Goal: Task Accomplishment & Management: Use online tool/utility

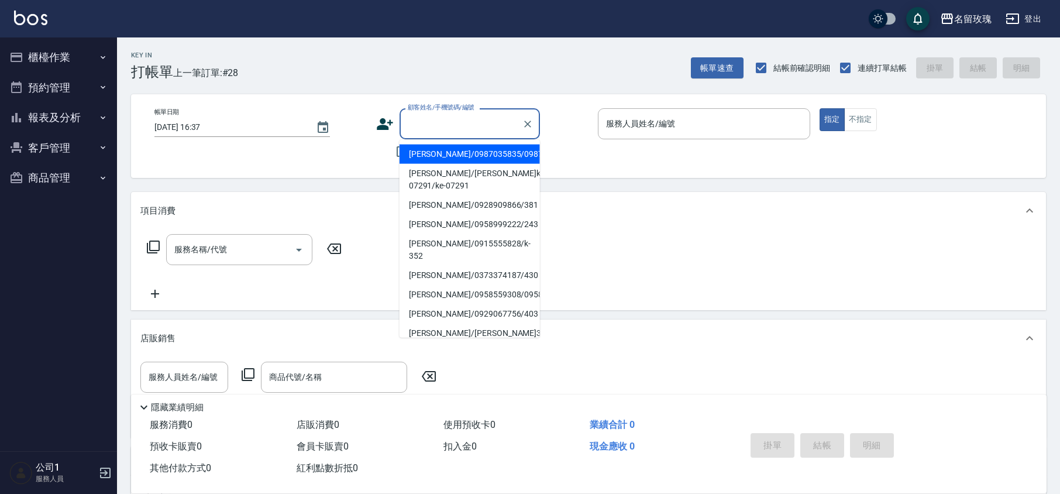
click at [449, 121] on input "顧客姓名/手機號碼/編號" at bounding box center [461, 124] width 112 height 20
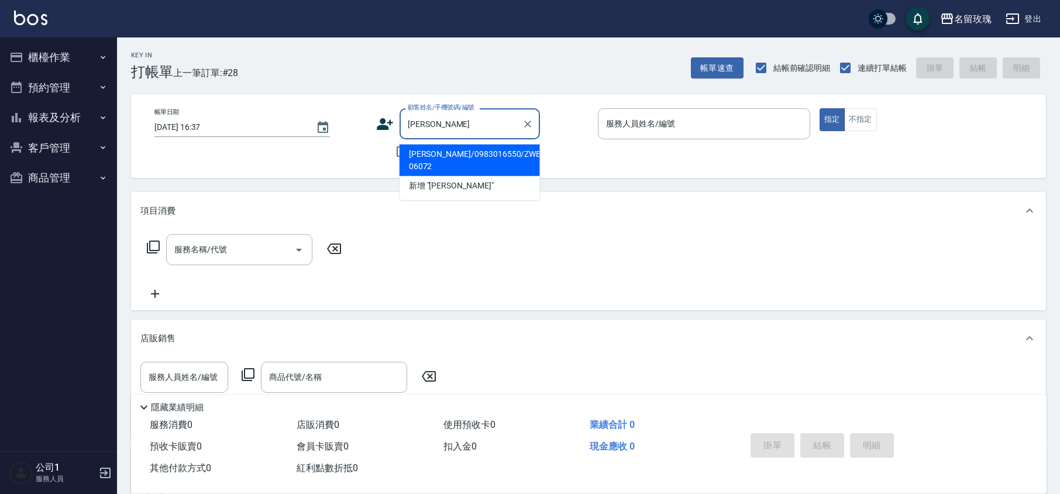
click at [476, 151] on li "[PERSON_NAME]/0983016550/ZWBE-06072" at bounding box center [470, 161] width 140 height 32
type input "[PERSON_NAME]/0983016550/ZWBE-06072"
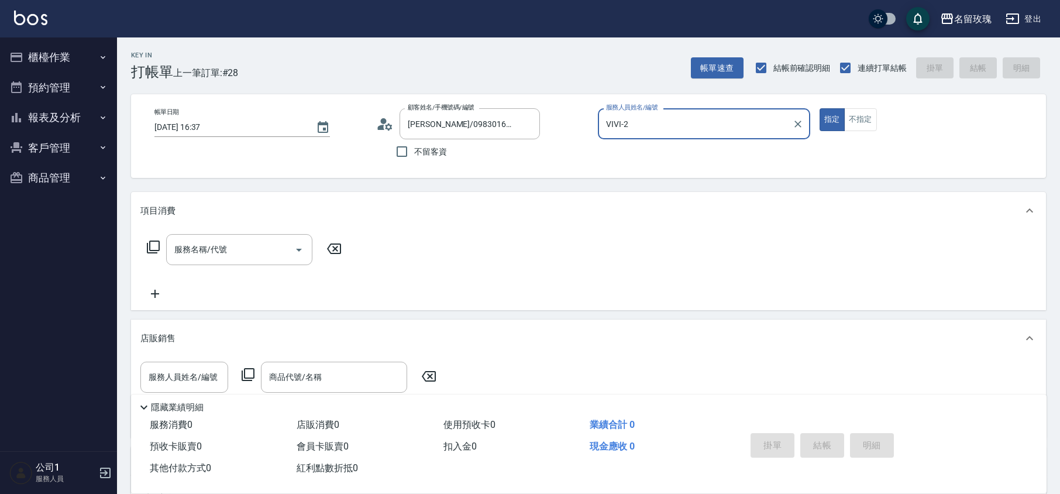
type input "VIVI-2"
click at [228, 250] on input "服務名稱/代號" at bounding box center [230, 249] width 118 height 20
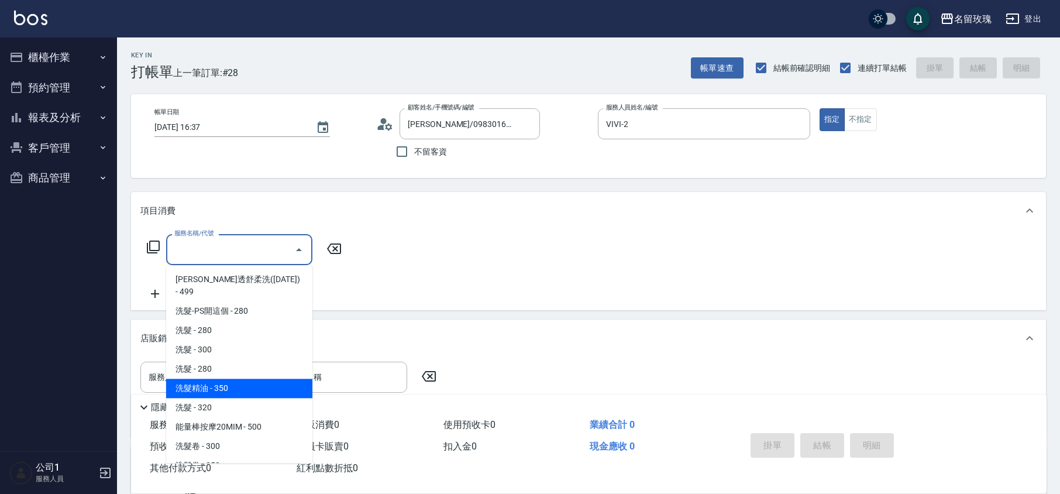
click at [270, 379] on span "洗髮精油 - 350" at bounding box center [239, 388] width 146 height 19
type input "洗髮精油(206)"
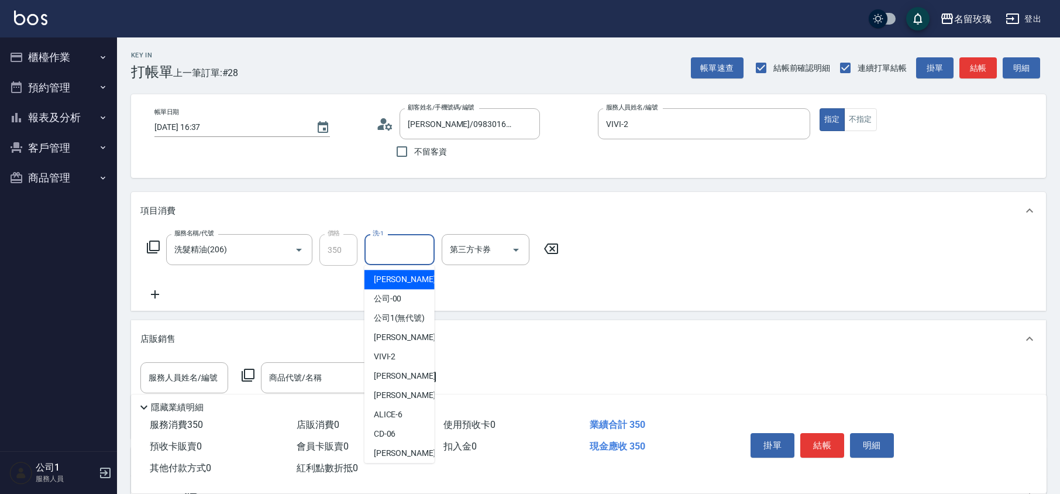
click at [391, 251] on input "洗-1" at bounding box center [400, 249] width 60 height 20
click at [398, 366] on div "VIVI -2" at bounding box center [400, 356] width 70 height 19
type input "VIVI-2"
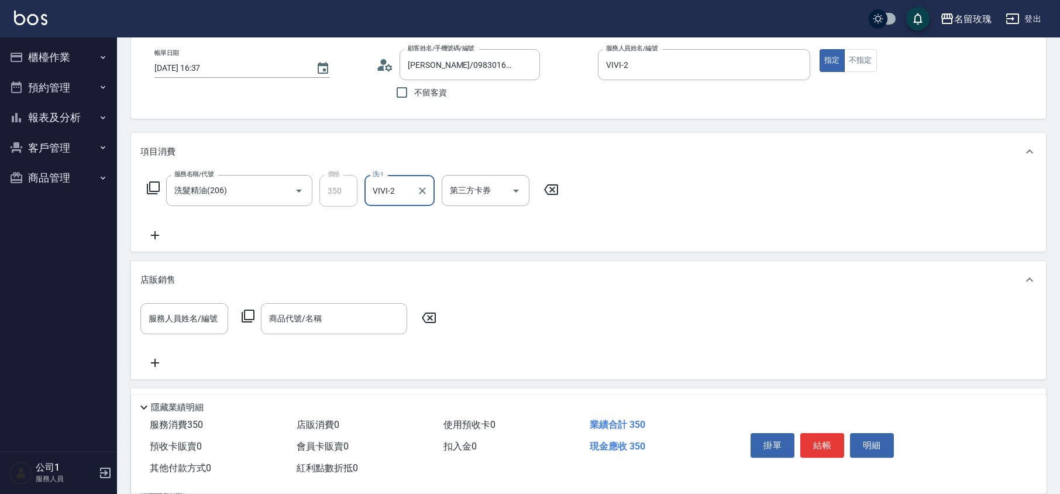
scroll to position [156, 0]
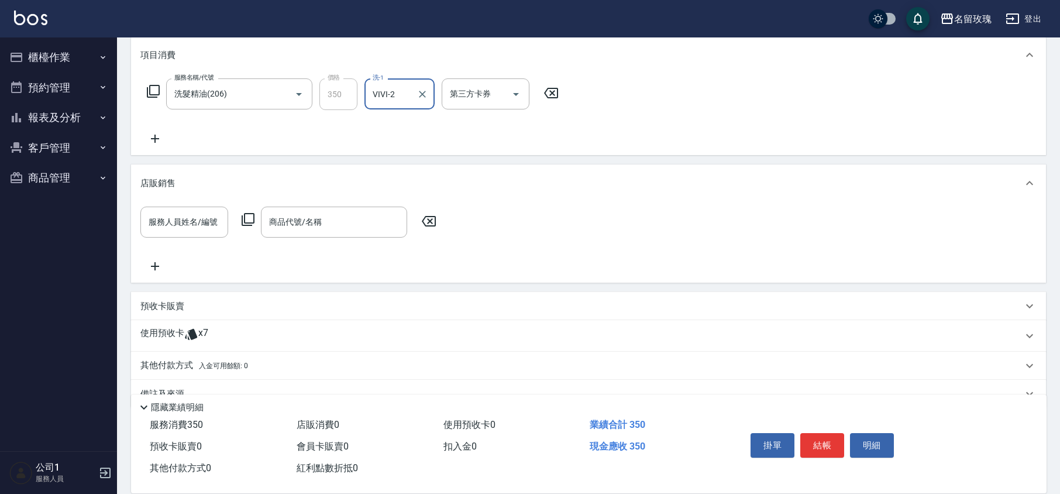
click at [207, 328] on span "x7" at bounding box center [203, 336] width 10 height 18
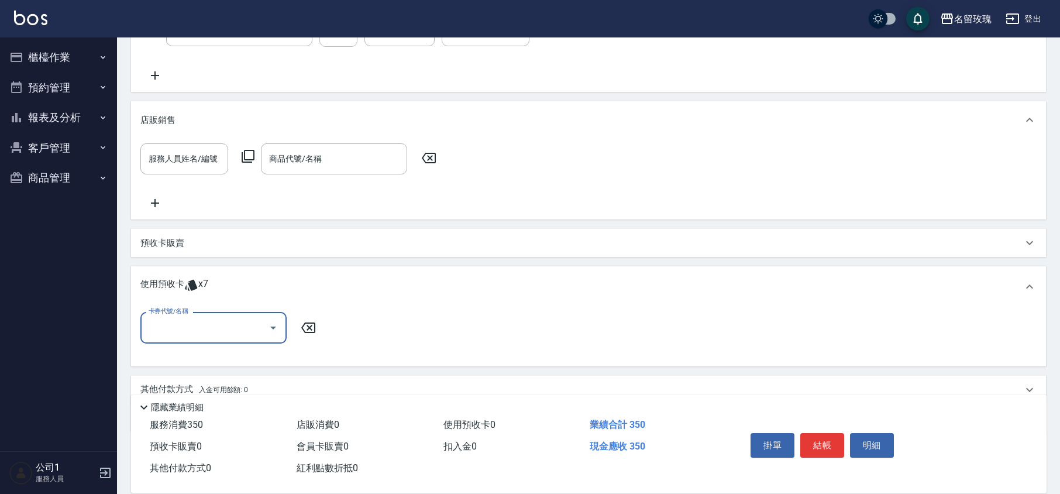
scroll to position [266, 0]
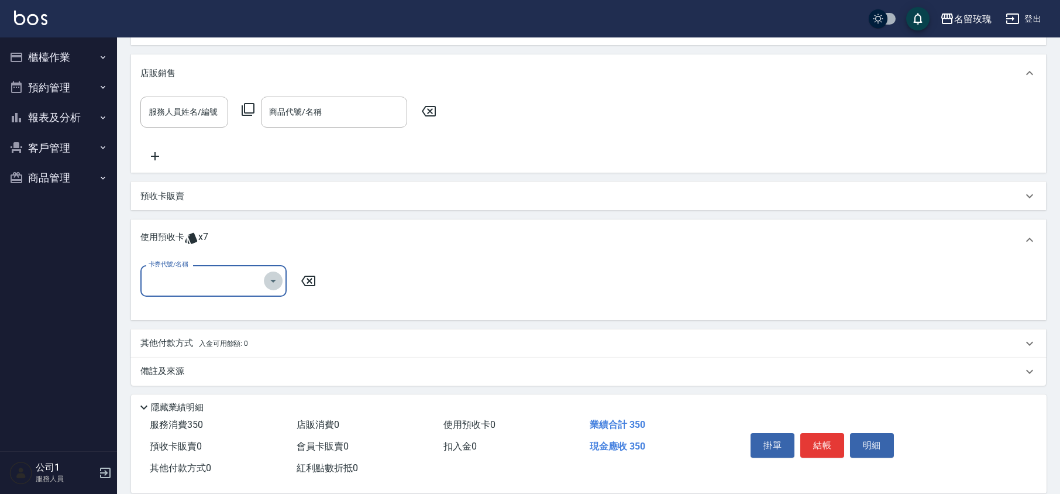
click at [270, 276] on icon "Open" at bounding box center [273, 281] width 14 height 14
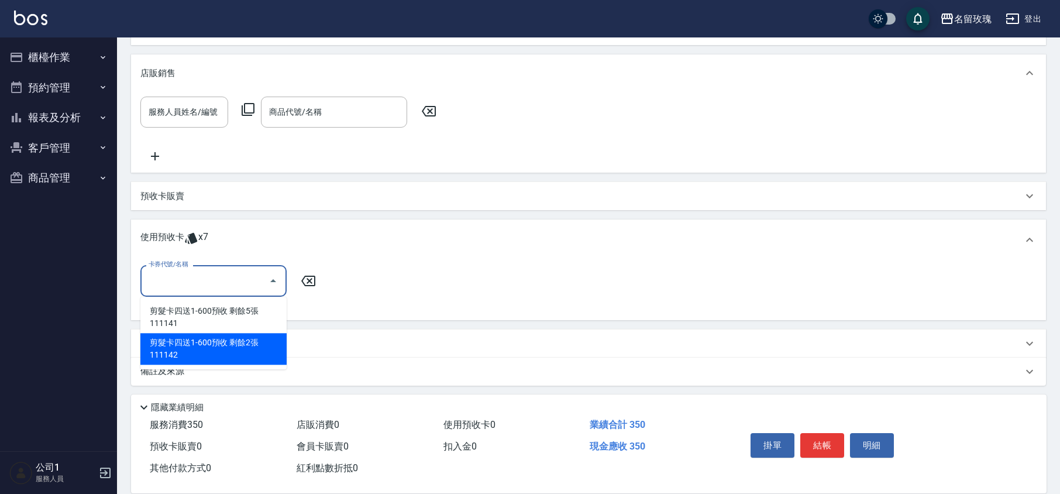
drag, startPoint x: 260, startPoint y: 346, endPoint x: 263, endPoint y: 341, distance: 6.8
click at [260, 345] on div "剪髮卡四送1-600預收 剩餘2張 111142" at bounding box center [213, 349] width 146 height 32
type input "剪髮卡四送1-600預收 111142"
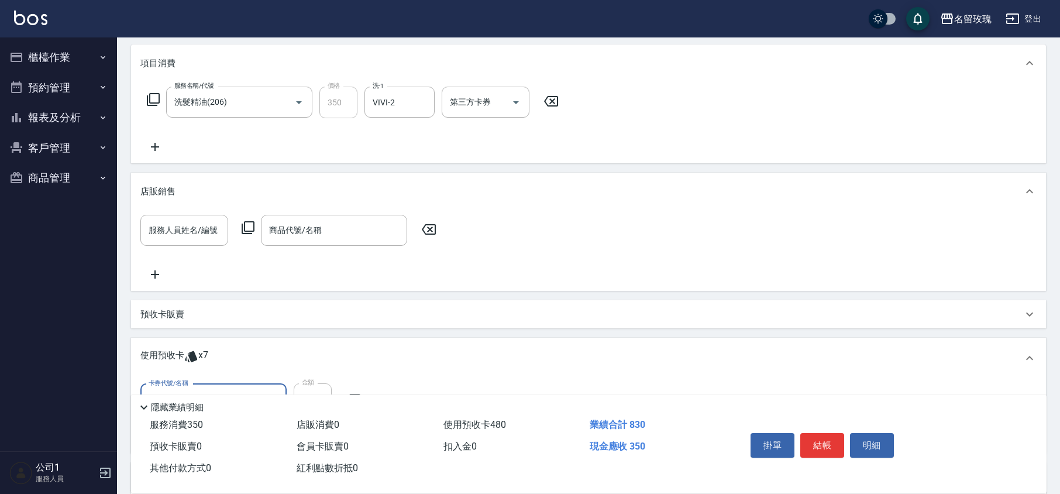
scroll to position [32, 0]
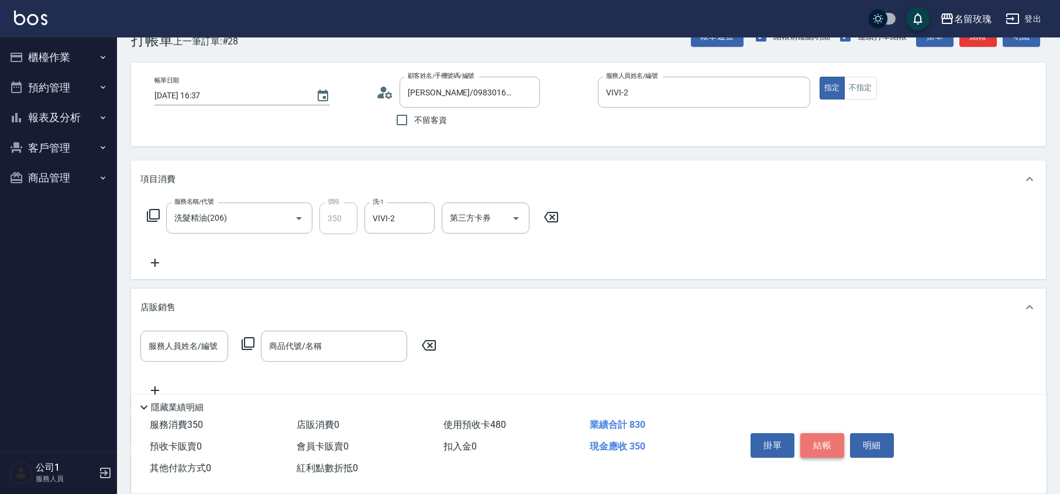
click at [820, 444] on button "結帳" at bounding box center [822, 445] width 44 height 25
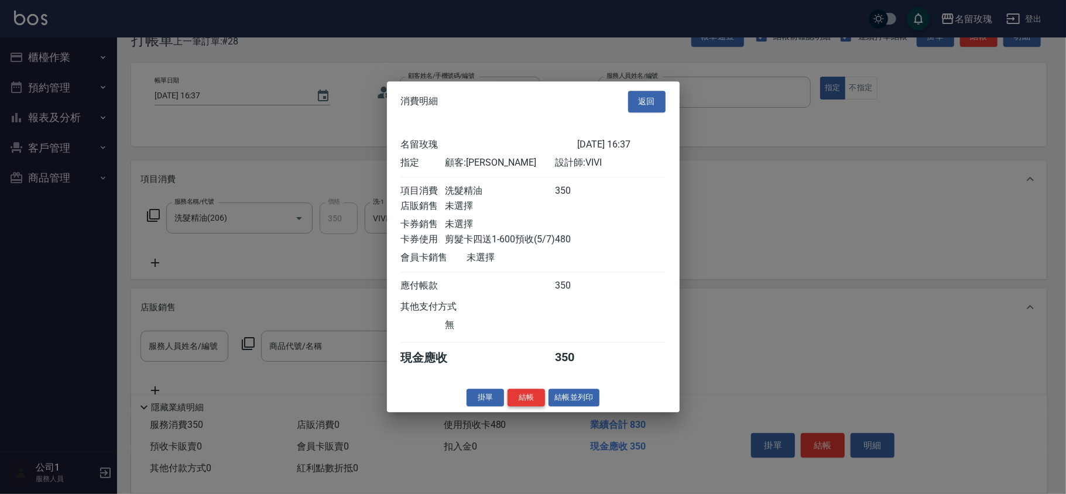
click at [529, 401] on button "結帳" at bounding box center [525, 398] width 37 height 18
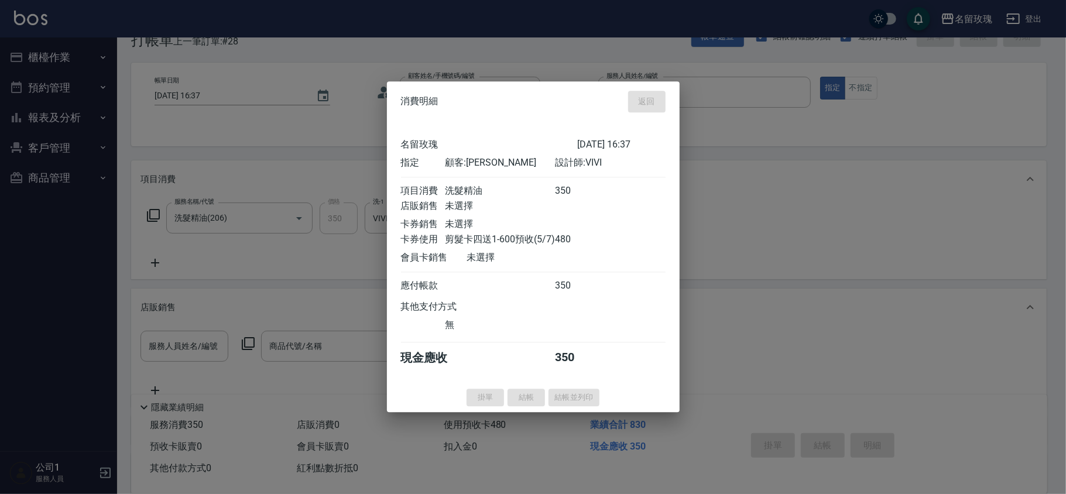
type input "[DATE] 17:19"
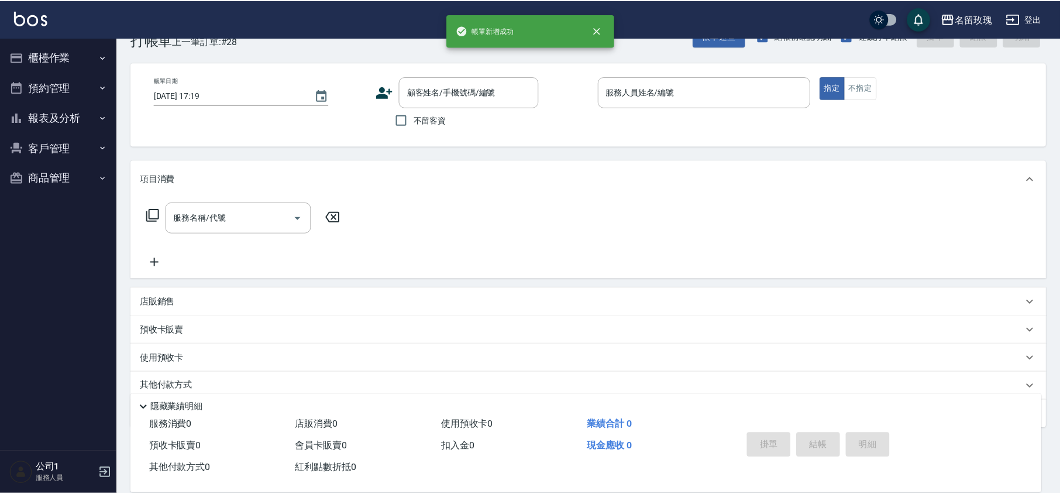
scroll to position [0, 0]
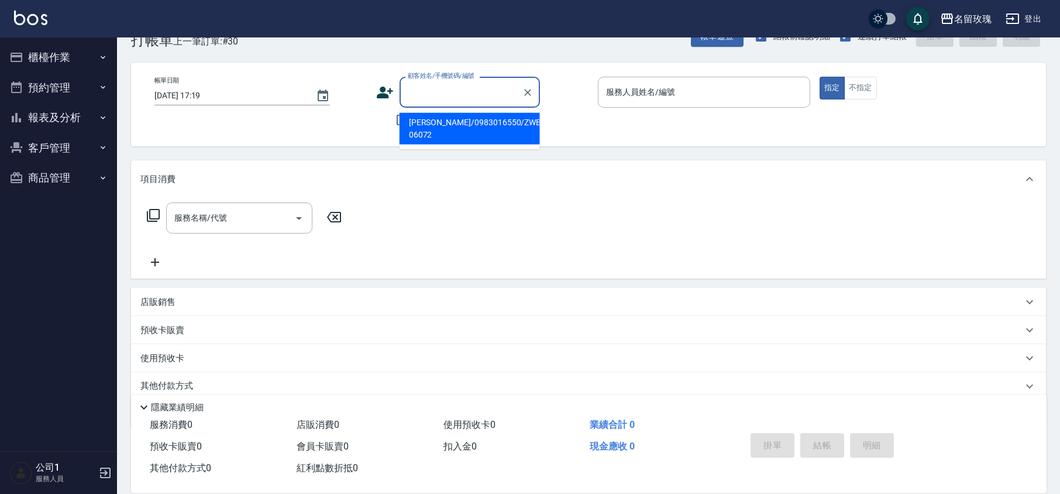
click at [464, 87] on input "顧客姓名/手機號碼/編號" at bounding box center [461, 92] width 112 height 20
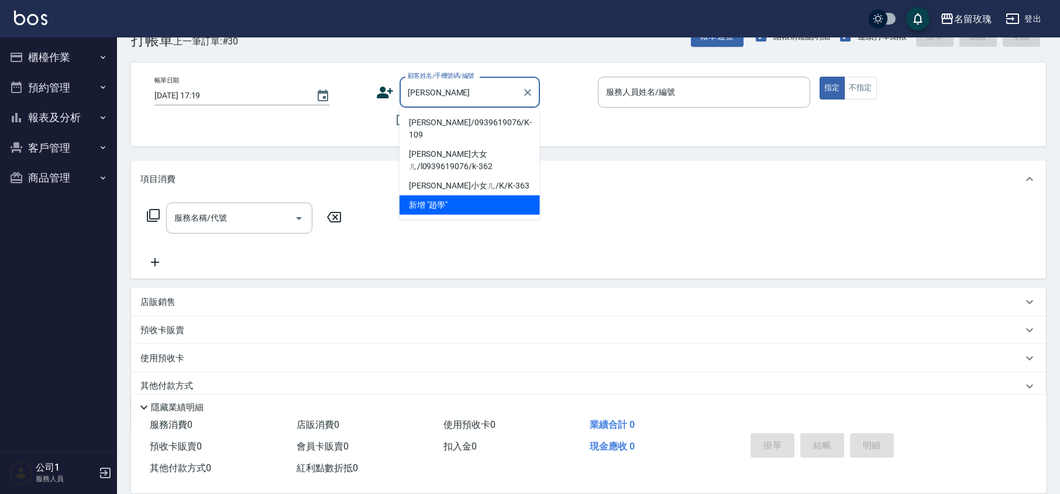
click at [463, 122] on li "[PERSON_NAME]/0939619076/K-109" at bounding box center [470, 129] width 140 height 32
type input "[PERSON_NAME]/0939619076/K-109"
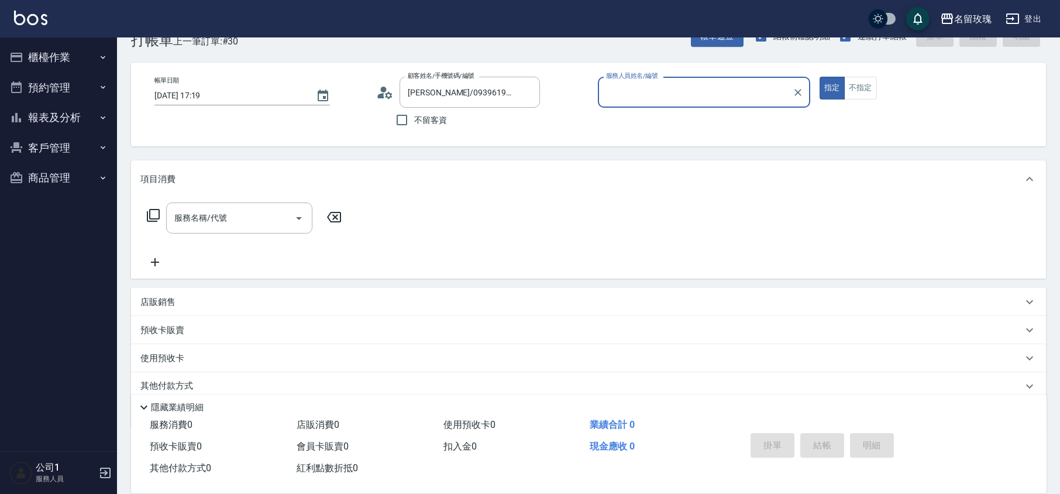
type input "KELLY-5"
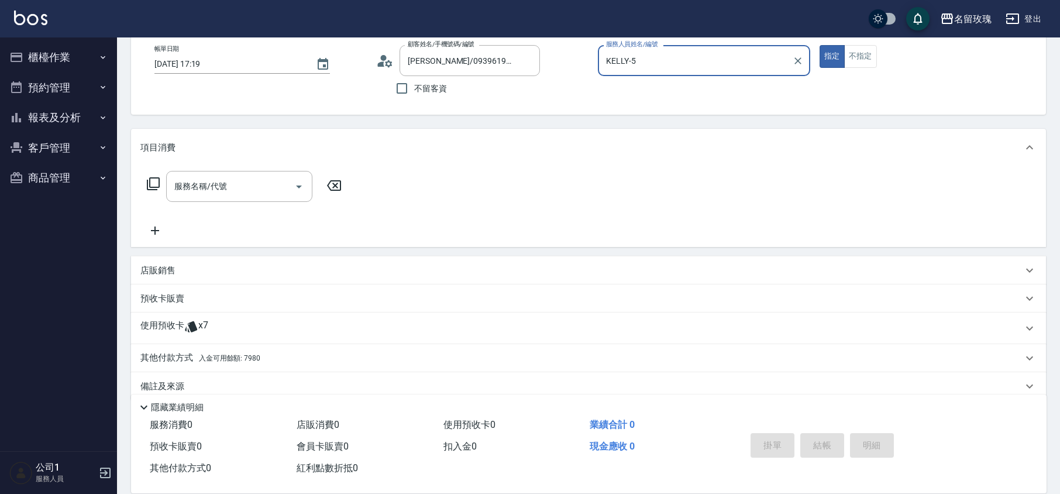
scroll to position [80, 0]
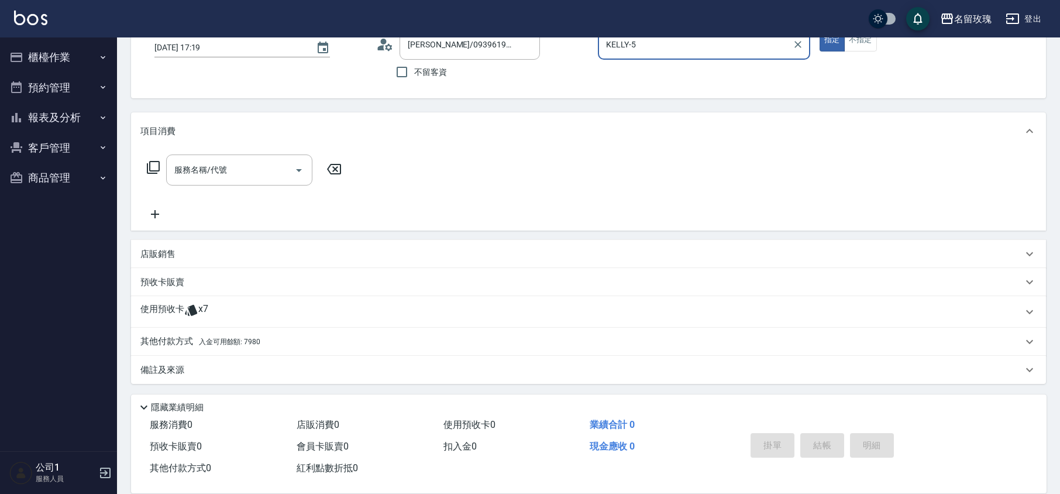
click at [213, 305] on div "使用預收卡 x7" at bounding box center [581, 312] width 882 height 18
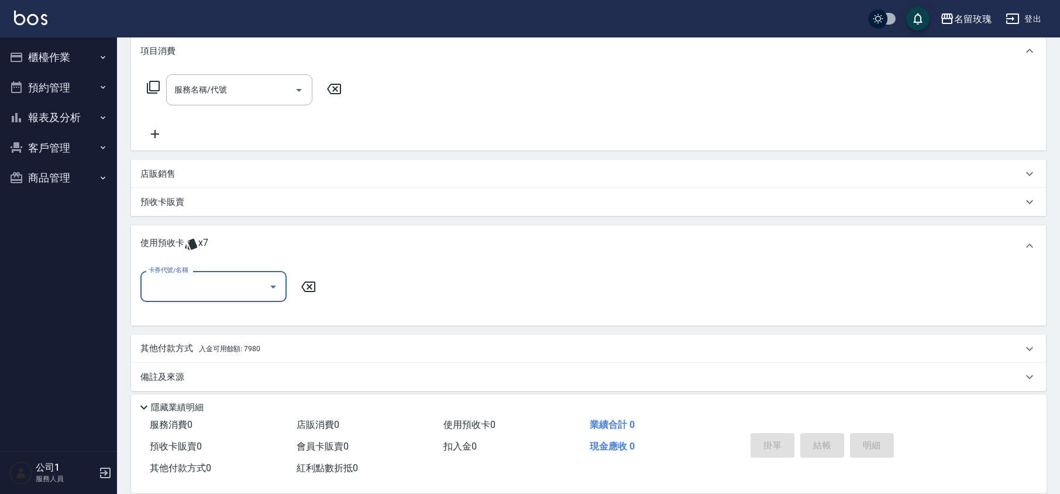
scroll to position [160, 0]
click at [270, 282] on icon "Open" at bounding box center [273, 286] width 14 height 14
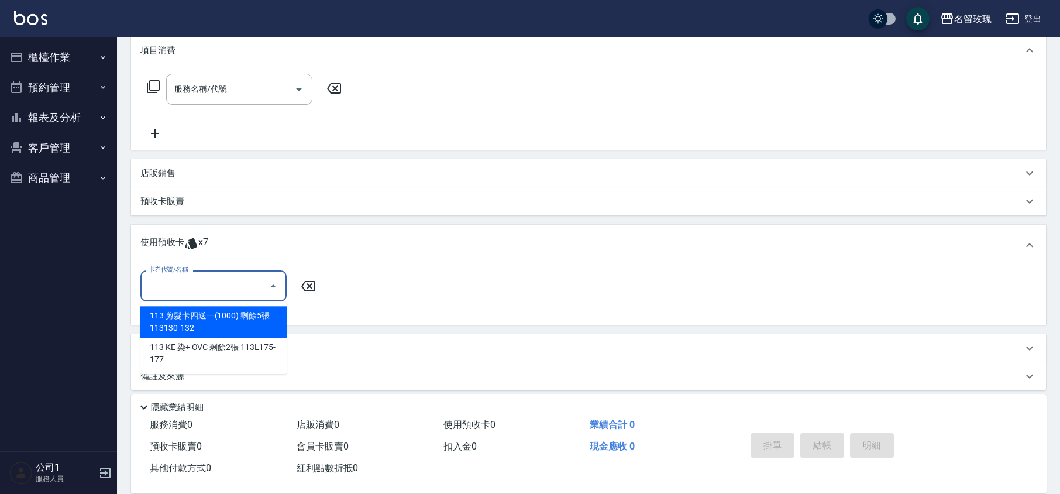
click at [249, 323] on div "113 剪髮卡四送一(1000) 剩餘5張 113130-132" at bounding box center [213, 322] width 146 height 32
type input "113 剪髮卡四送一[PHONE_NUMBER]"
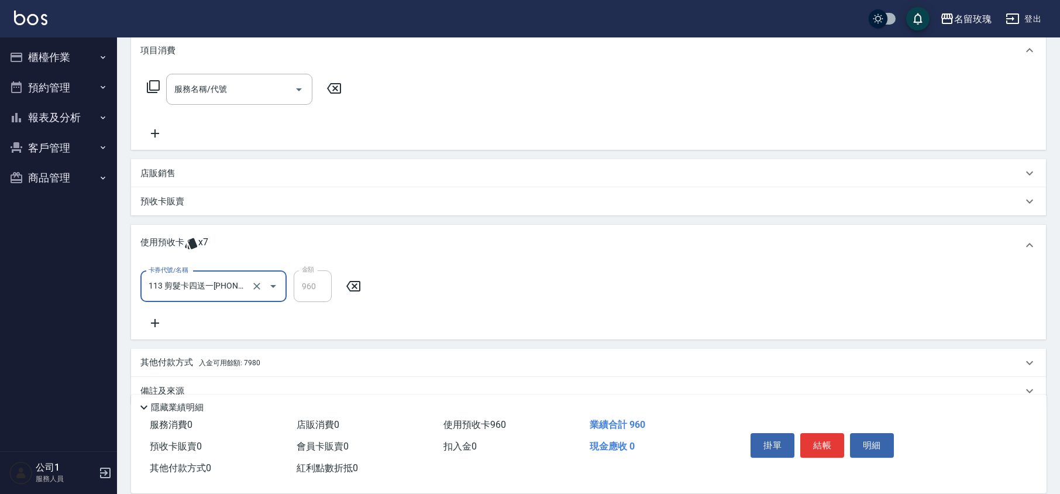
click at [155, 322] on icon at bounding box center [155, 323] width 8 height 8
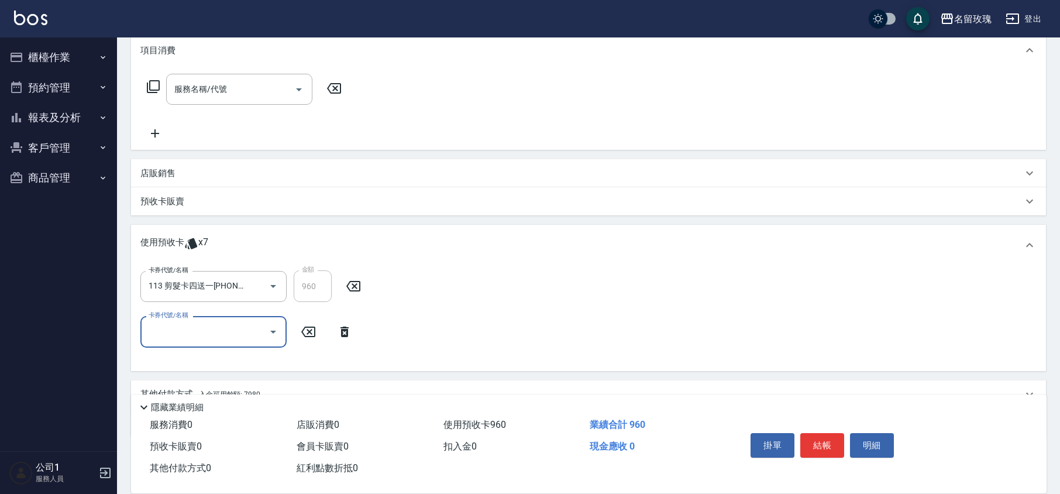
click at [254, 330] on input "卡券代號/名稱" at bounding box center [205, 331] width 118 height 20
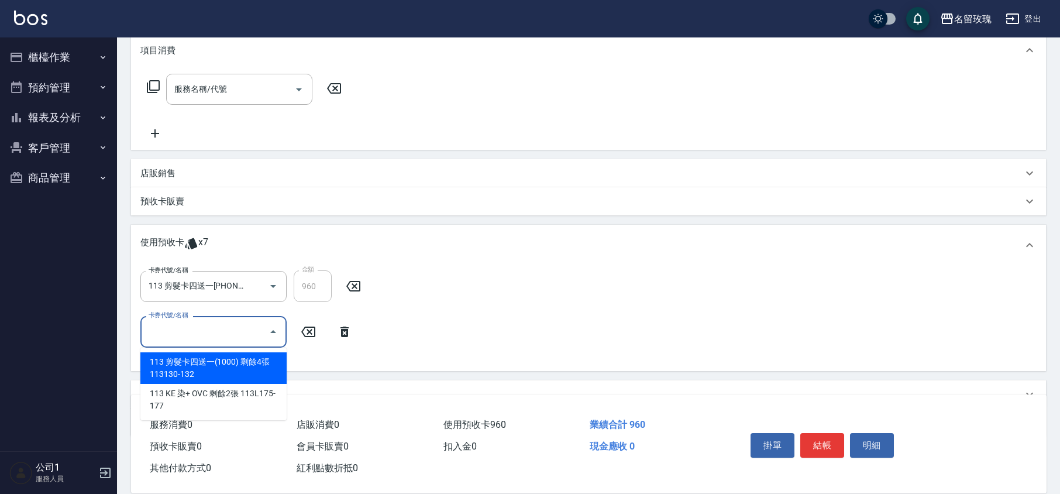
click at [237, 372] on div "113 剪髮卡四送一(1000) 剩餘4張 113130-132" at bounding box center [213, 368] width 146 height 32
type input "113 剪髮卡四送一[PHONE_NUMBER]"
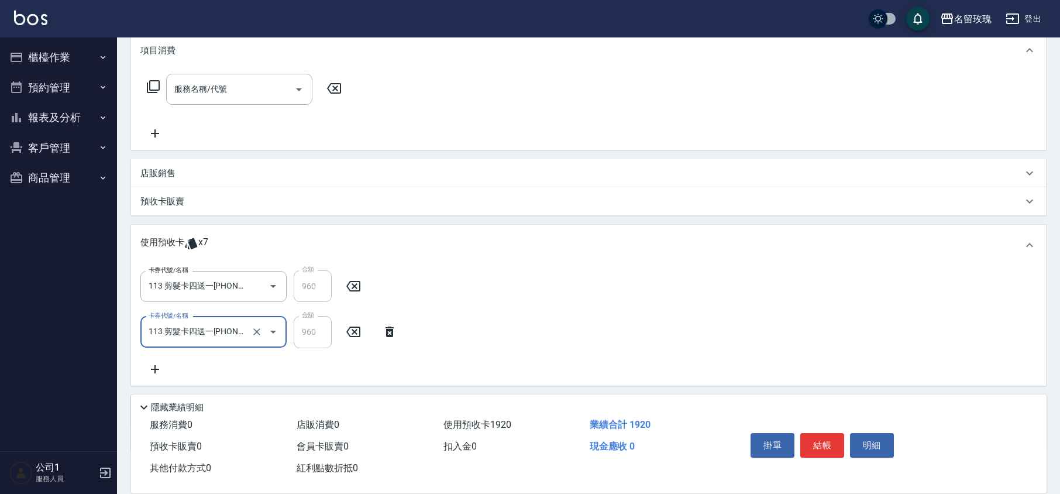
click at [157, 370] on icon at bounding box center [154, 369] width 29 height 14
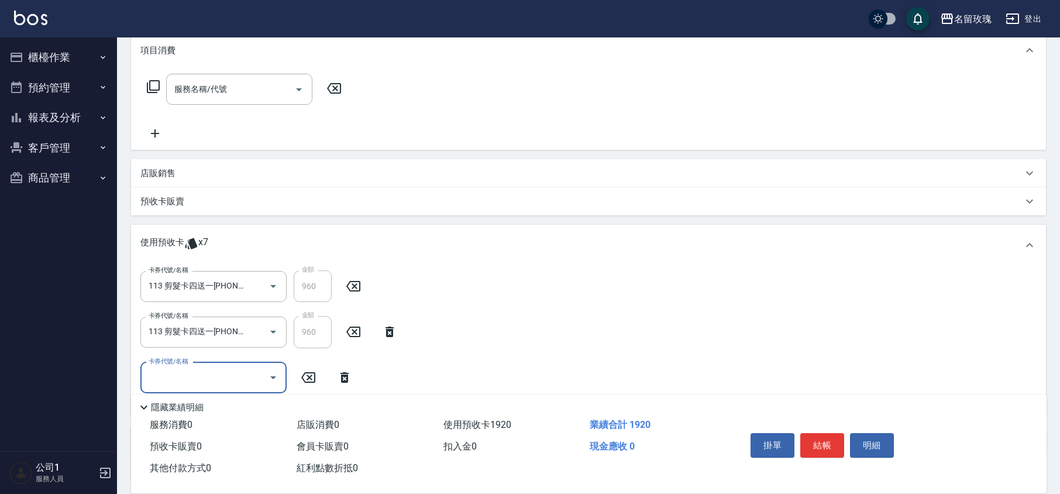
click at [259, 375] on input "卡券代號/名稱" at bounding box center [205, 377] width 118 height 20
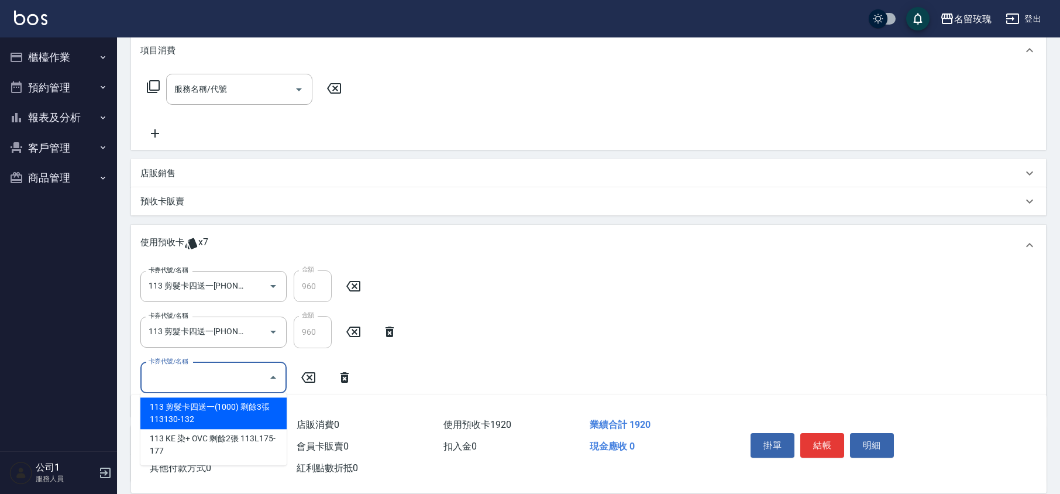
click at [238, 403] on div "113 剪髮卡四送一(1000) 剩餘3張 113130-132" at bounding box center [213, 413] width 146 height 32
type input "113 剪髮卡四送一[PHONE_NUMBER]"
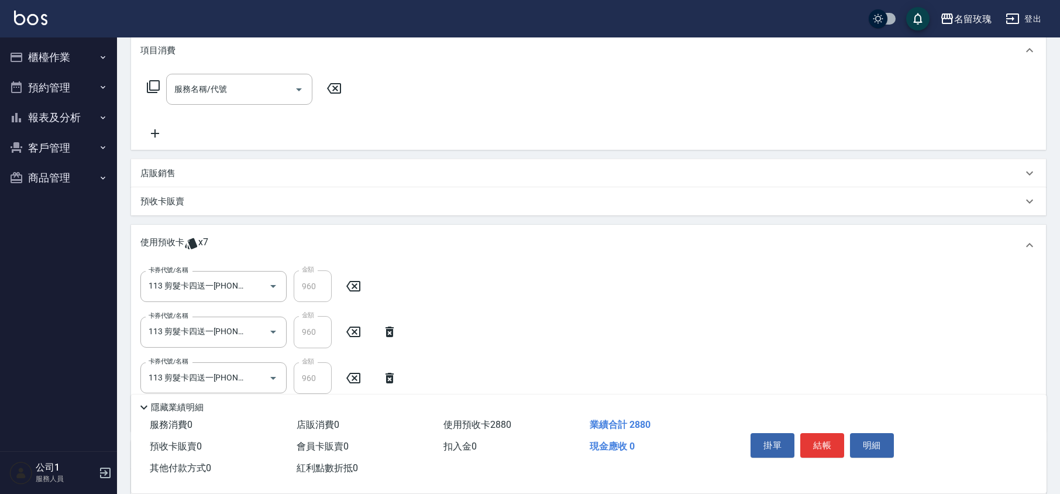
click at [407, 111] on div "服務名稱/代號 服務名稱/代號" at bounding box center [588, 109] width 915 height 81
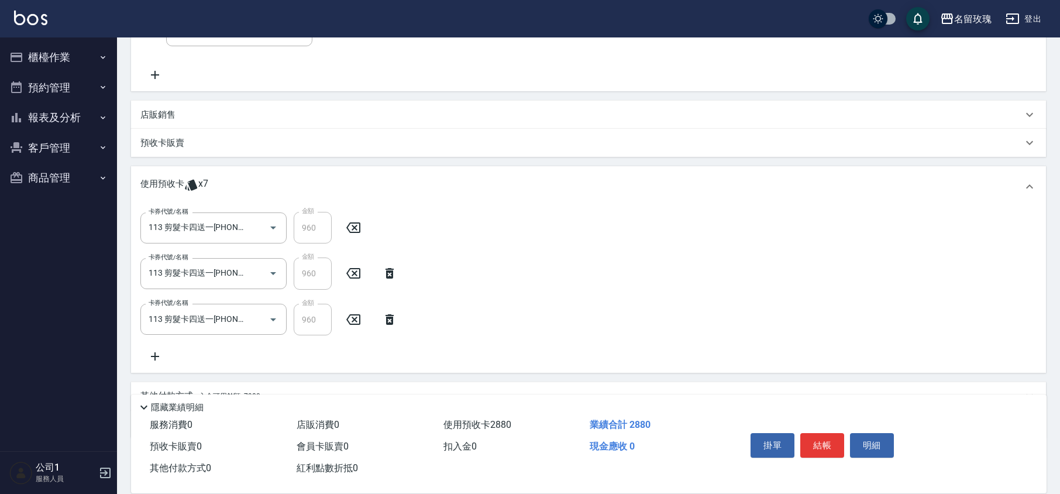
scroll to position [273, 0]
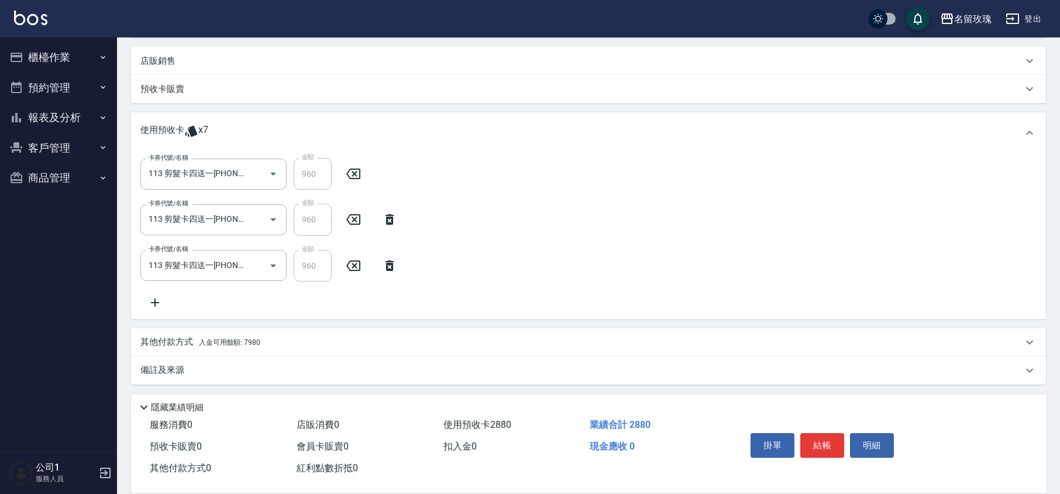
click at [181, 374] on p "備註及來源" at bounding box center [162, 370] width 44 height 12
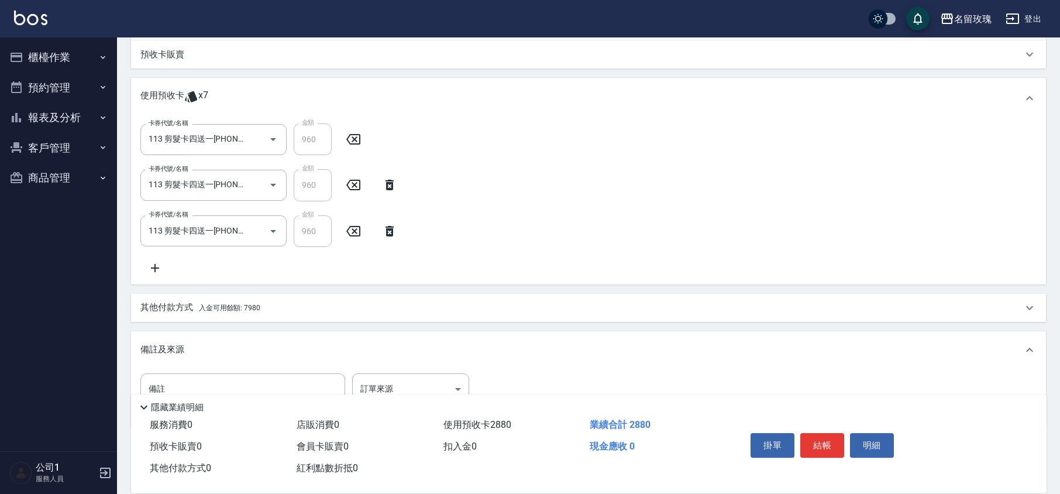
scroll to position [345, 0]
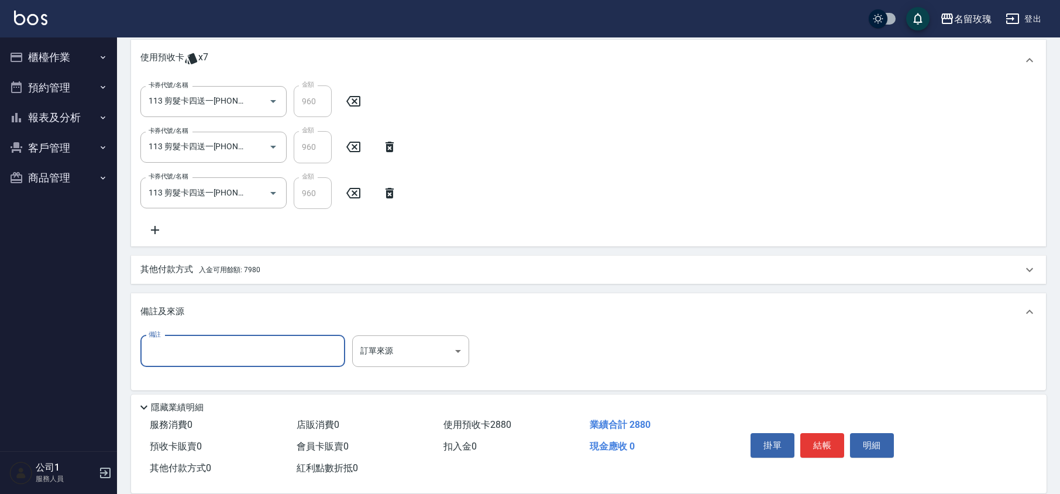
click at [188, 357] on input "備註" at bounding box center [242, 351] width 205 height 32
click at [197, 350] on input "自己 大女兒小女兒" at bounding box center [242, 351] width 205 height 32
click at [190, 348] on input "自己 大女兒小女兒" at bounding box center [242, 351] width 205 height 32
type input "自己 大女兒 小女兒"
click at [377, 232] on div "卡券代號/名稱 113 剪髮卡四送一[PHONE_NUMBER] 卡券代號/名稱 金額 960 金額 卡券代號/名稱 113 剪髮卡四送一[PHONE_NUM…" at bounding box center [588, 160] width 896 height 151
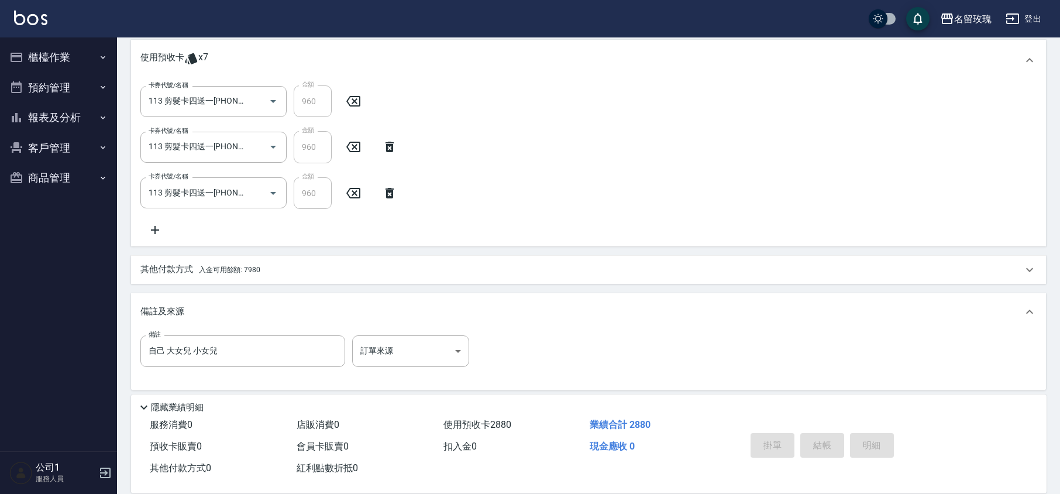
type input "[DATE] 17:24"
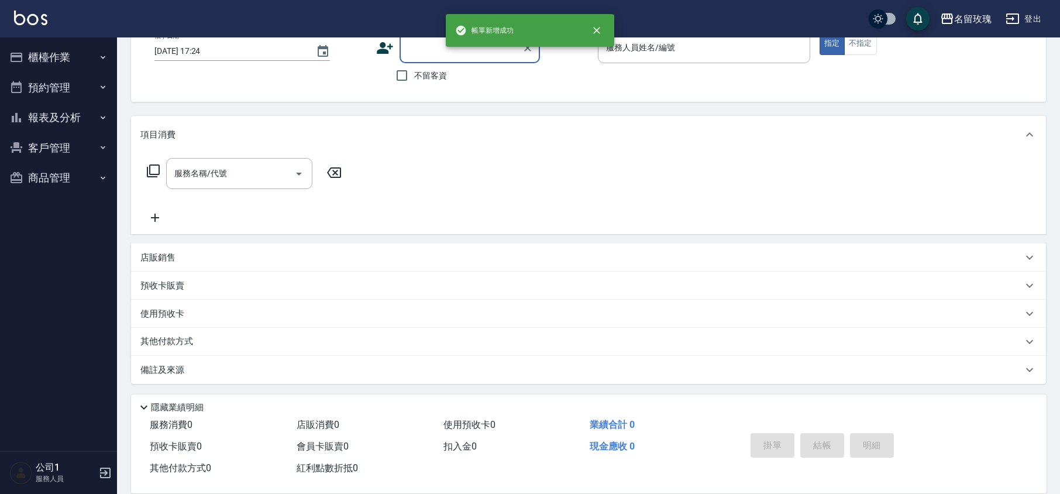
scroll to position [0, 0]
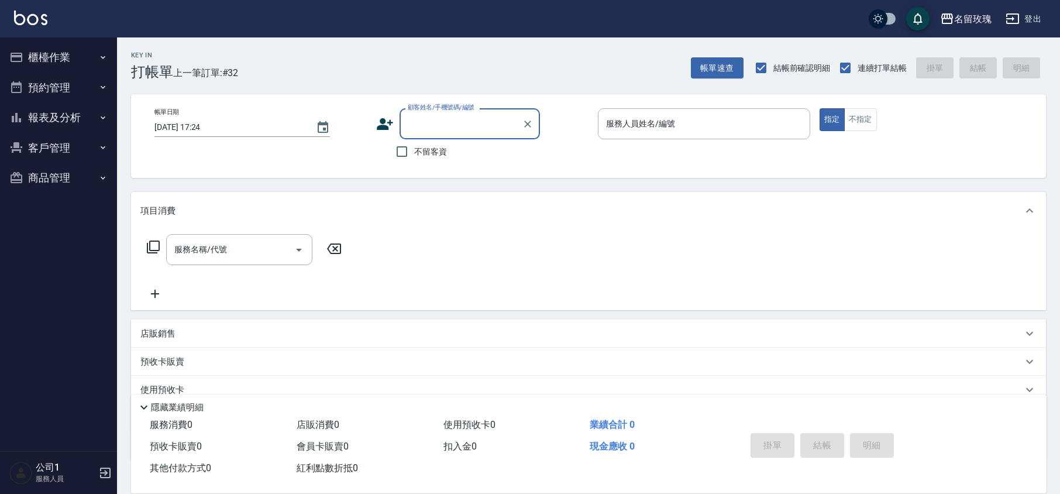
click at [473, 125] on input "顧客姓名/手機號碼/編號" at bounding box center [461, 124] width 112 height 20
type input "0963310838"
click at [525, 123] on icon "Clear" at bounding box center [528, 124] width 12 height 12
click at [506, 42] on div "Key In 打帳單 上一筆訂單:#32 帳單速查 結帳前確認明細 連續打單結帳 掛單 結帳 明細" at bounding box center [581, 58] width 929 height 43
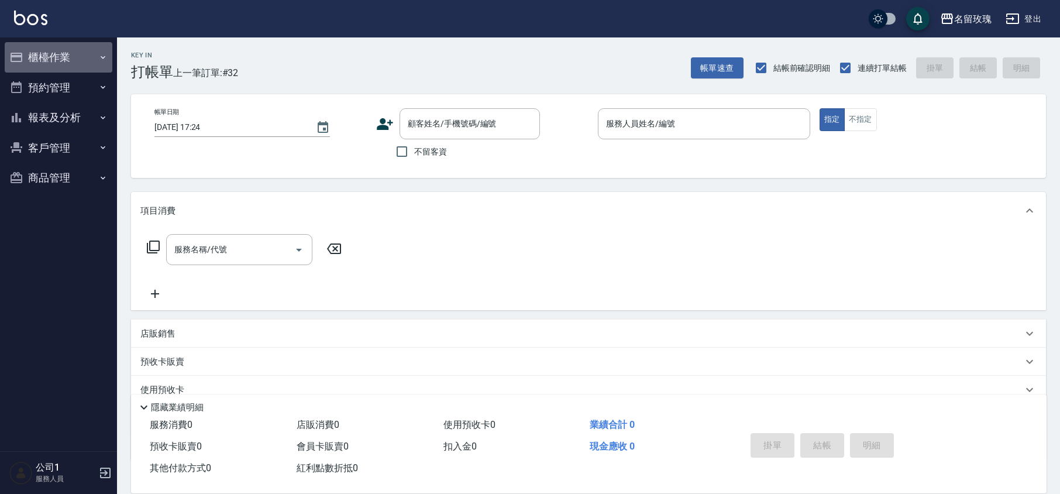
drag, startPoint x: 41, startPoint y: 54, endPoint x: 36, endPoint y: 63, distance: 10.7
click at [41, 54] on button "櫃檯作業" at bounding box center [59, 57] width 108 height 30
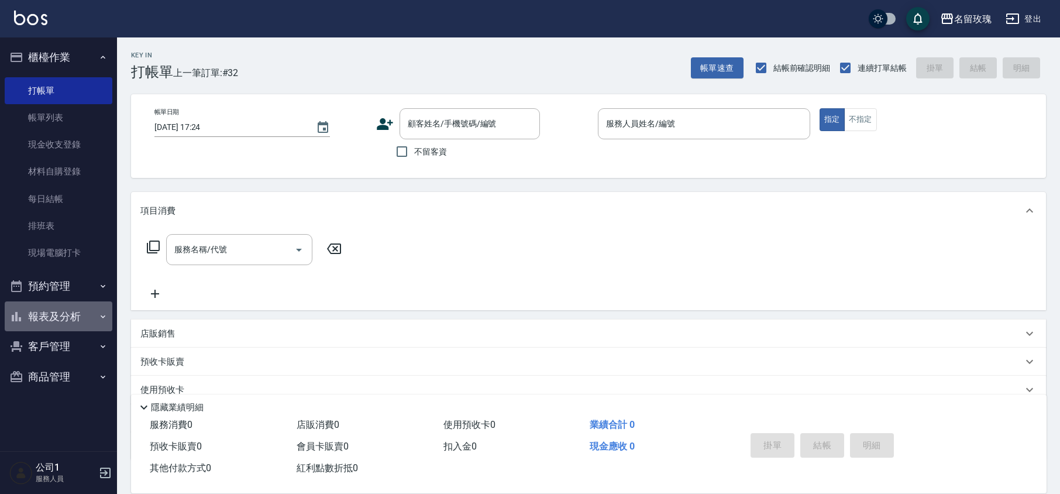
click at [71, 310] on button "報表及分析" at bounding box center [59, 316] width 108 height 30
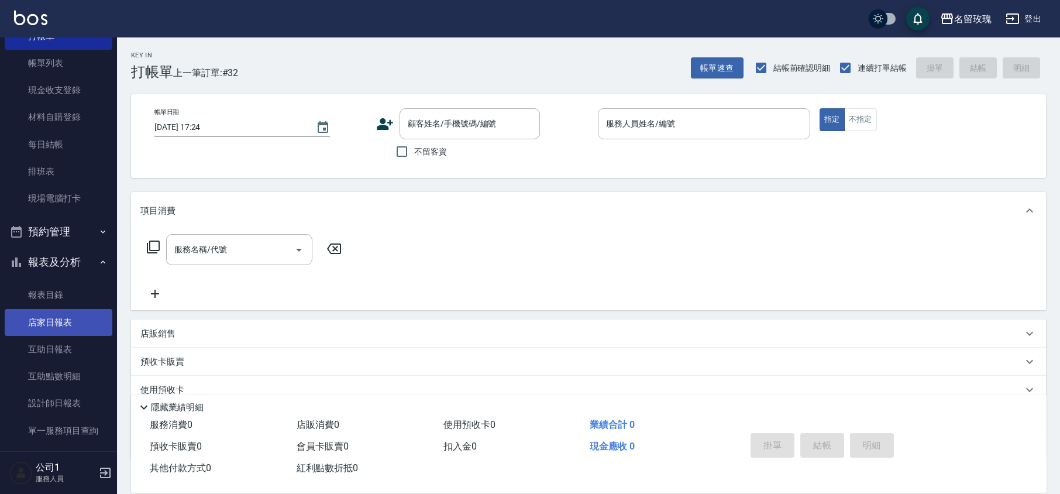
scroll to position [78, 0]
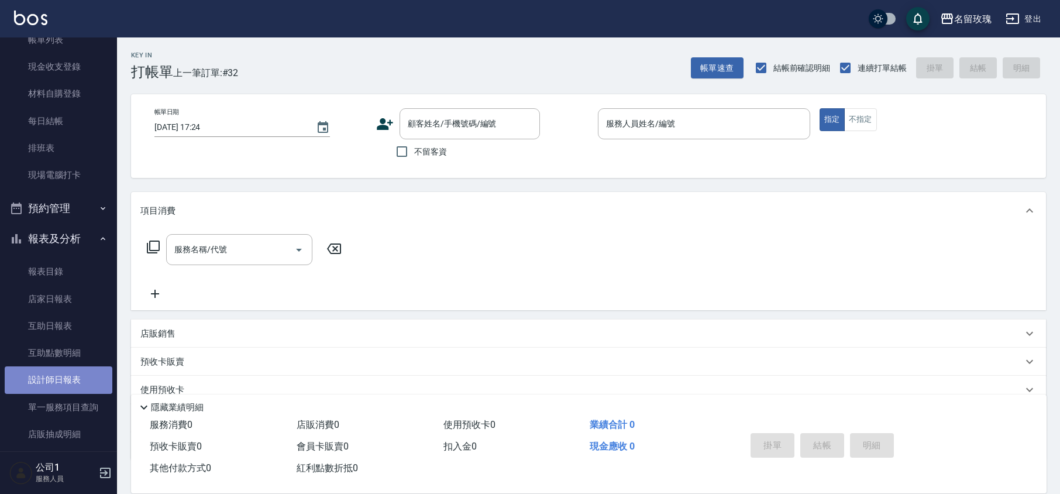
click at [83, 382] on link "設計師日報表" at bounding box center [59, 379] width 108 height 27
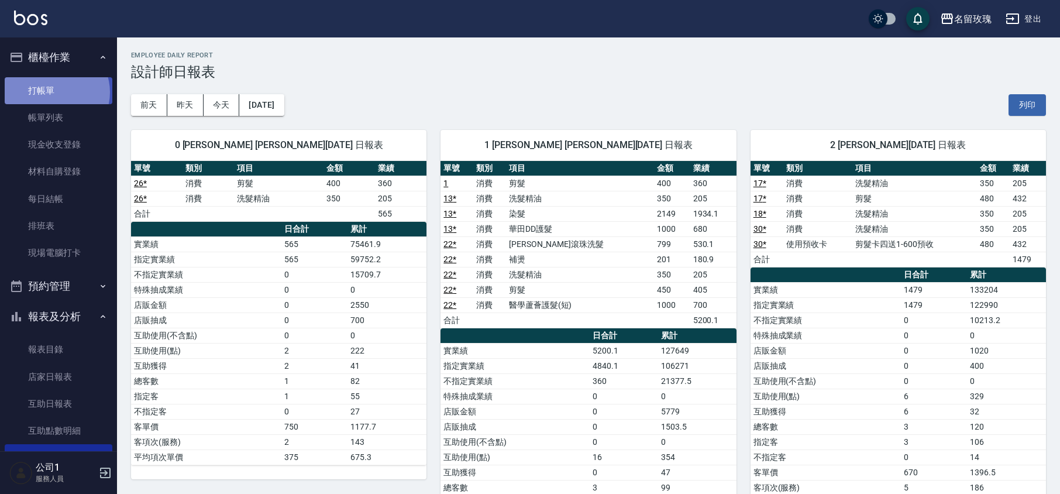
click at [54, 92] on link "打帳單" at bounding box center [59, 90] width 108 height 27
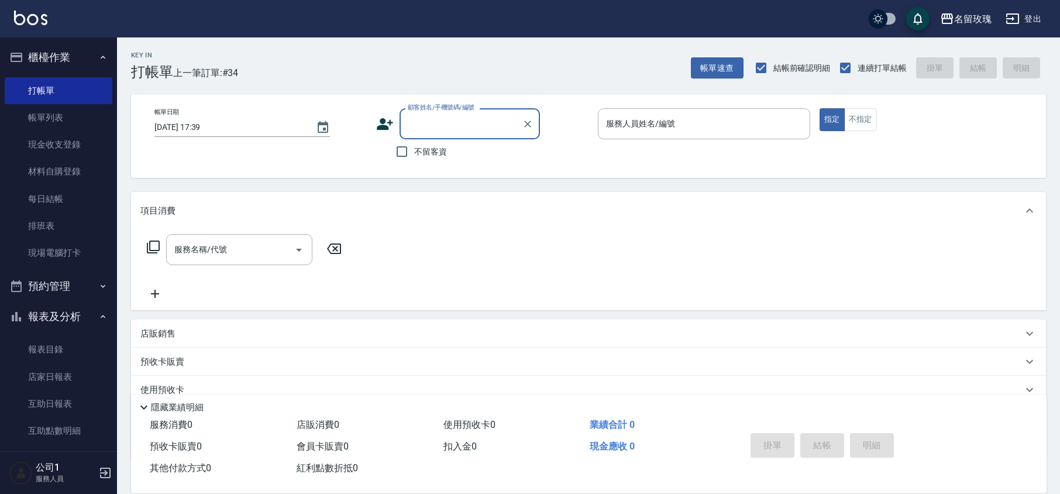
click at [296, 43] on div "Key In 打帳單 上一筆訂單:#34 帳單速查 結帳前確認明細 連續打單結帳 掛單 結帳 明細" at bounding box center [581, 58] width 929 height 43
click at [332, 73] on div "Key In 打帳單 上一筆訂單:#34 帳單速查 結帳前確認明細 連續打單結帳 掛單 結帳 明細" at bounding box center [581, 58] width 929 height 43
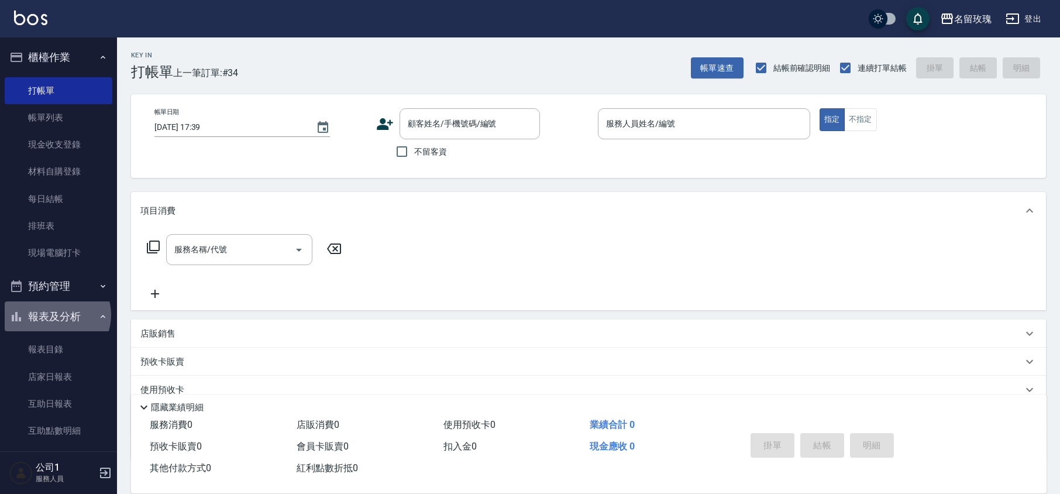
click at [56, 315] on button "報表及分析" at bounding box center [59, 316] width 108 height 30
